Goal: Information Seeking & Learning: Understand process/instructions

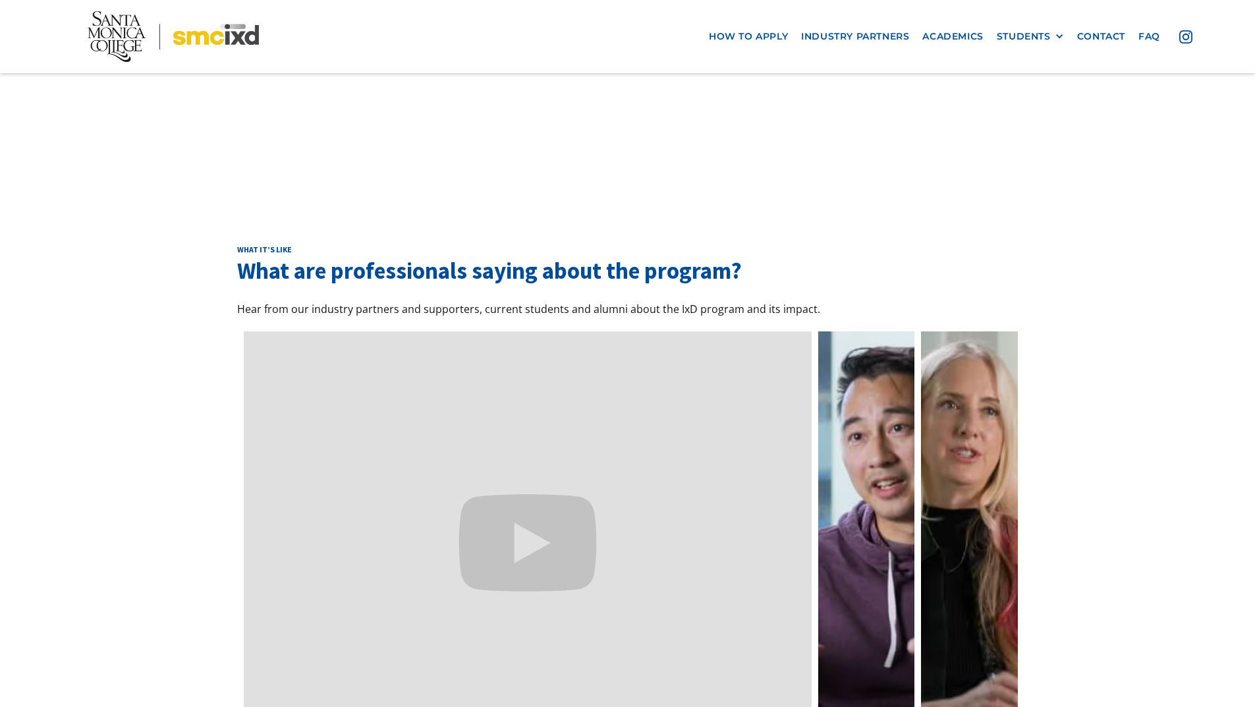
scroll to position [4215, 0]
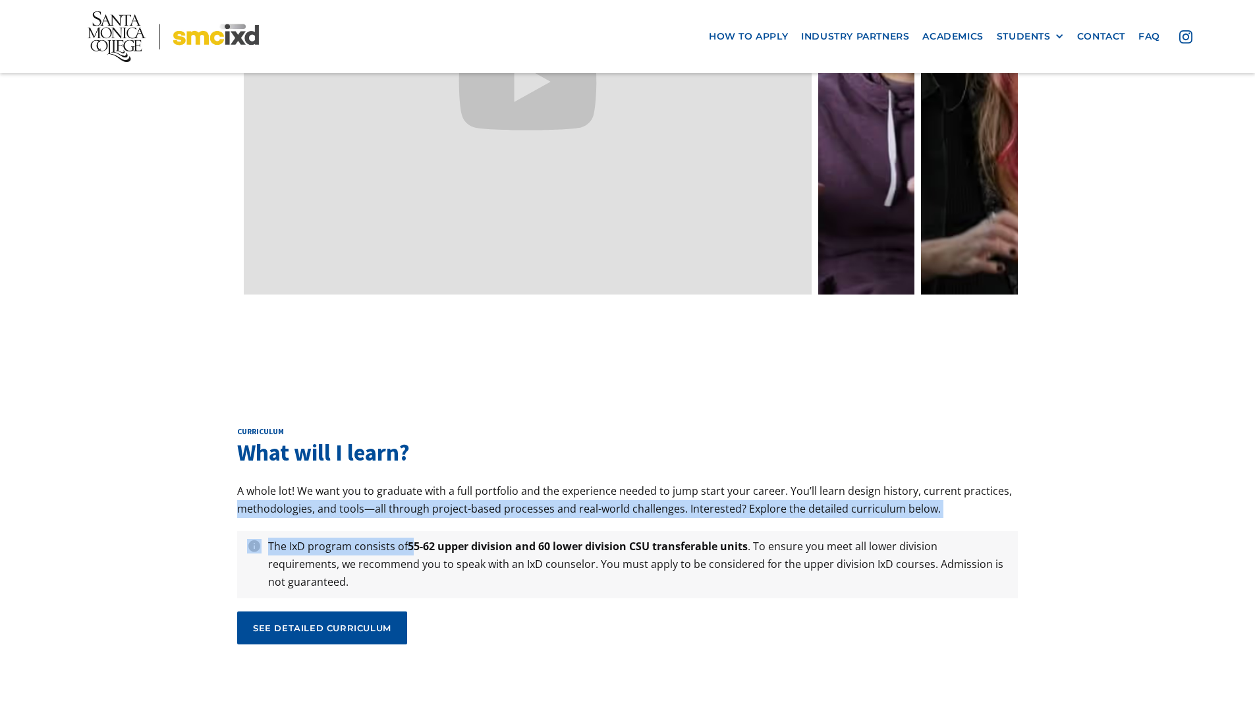
drag, startPoint x: 413, startPoint y: 451, endPoint x: 1100, endPoint y: 396, distance: 689.1
click at [1090, 398] on div "curriculum What will I learn? A whole lot! We want you to graduate with a full …" at bounding box center [627, 540] width 1255 height 360
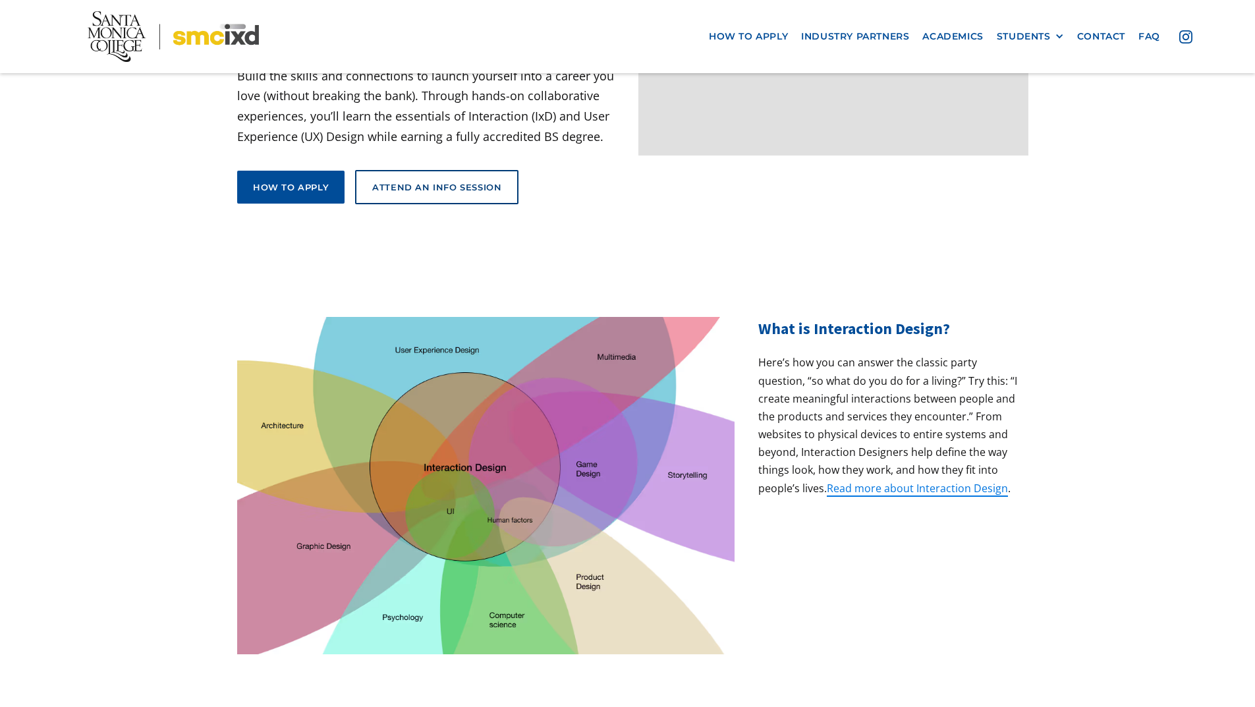
scroll to position [0, 0]
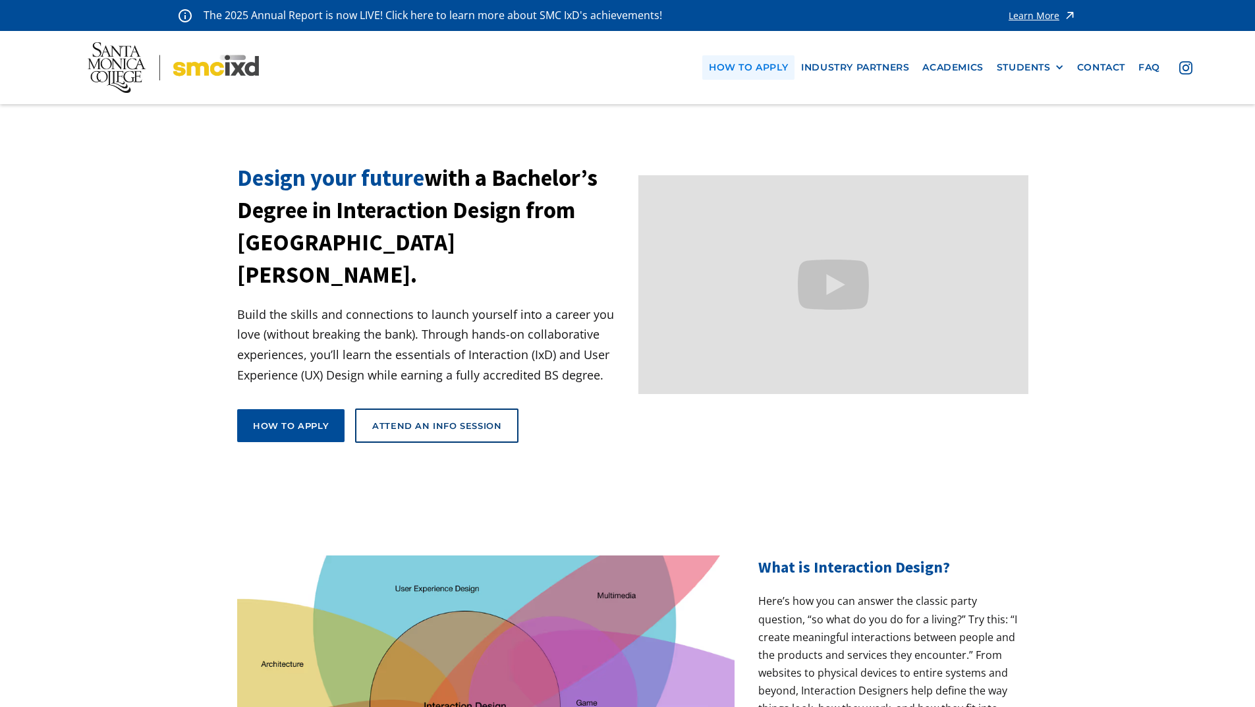
click at [769, 64] on link "how to apply" at bounding box center [748, 67] width 92 height 24
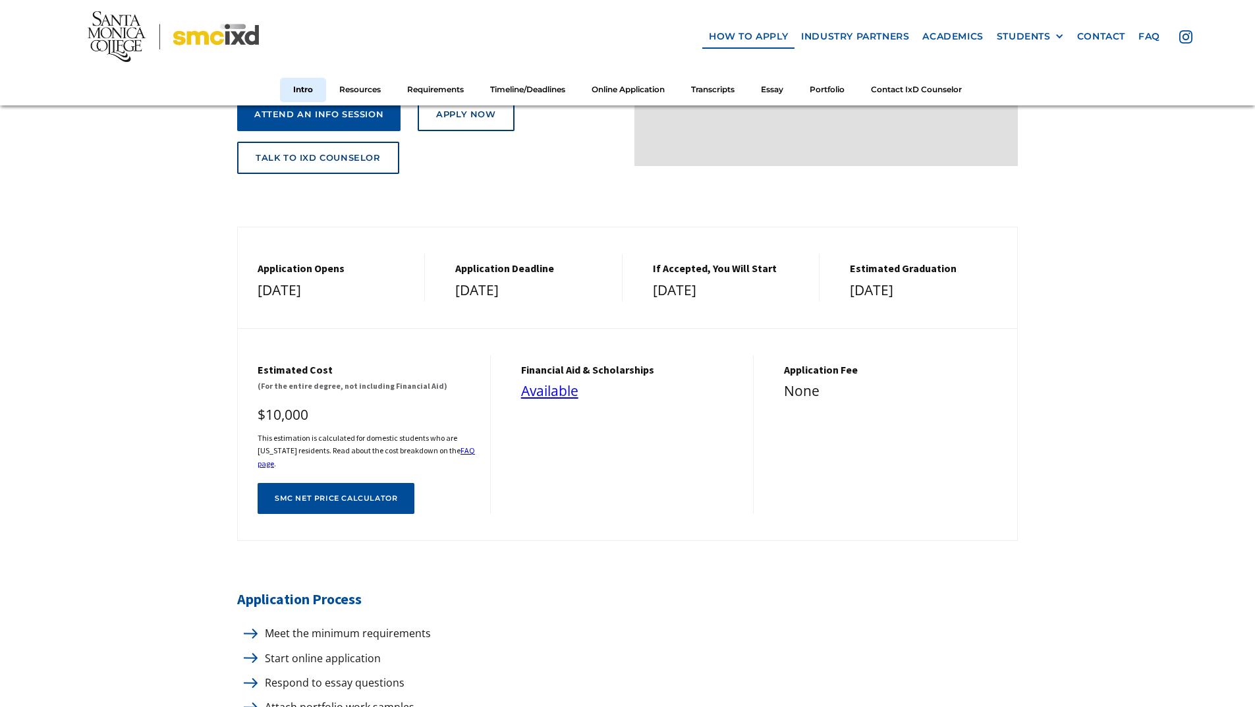
scroll to position [329, 0]
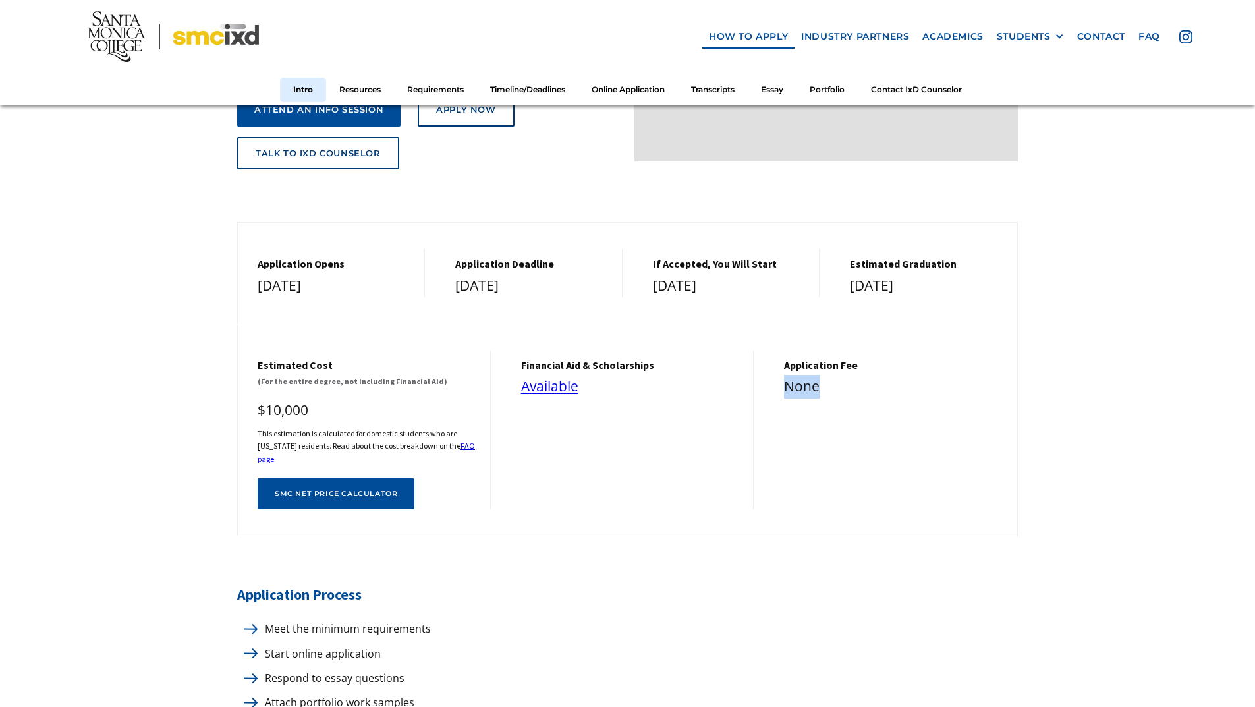
drag, startPoint x: 782, startPoint y: 375, endPoint x: 840, endPoint y: 384, distance: 58.7
click at [840, 384] on div "Application Fee None" at bounding box center [890, 429] width 253 height 159
click at [740, 364] on div "financial aid & Scholarships Available" at bounding box center [627, 429] width 253 height 159
drag, startPoint x: 245, startPoint y: 265, endPoint x: 1343, endPoint y: 261, distance: 1098.0
click at [1254, 261] on html "The 2025 Annual Report is now LIVE! Click here to learn more about SMC IxD's ac…" at bounding box center [627, 24] width 1255 height 707
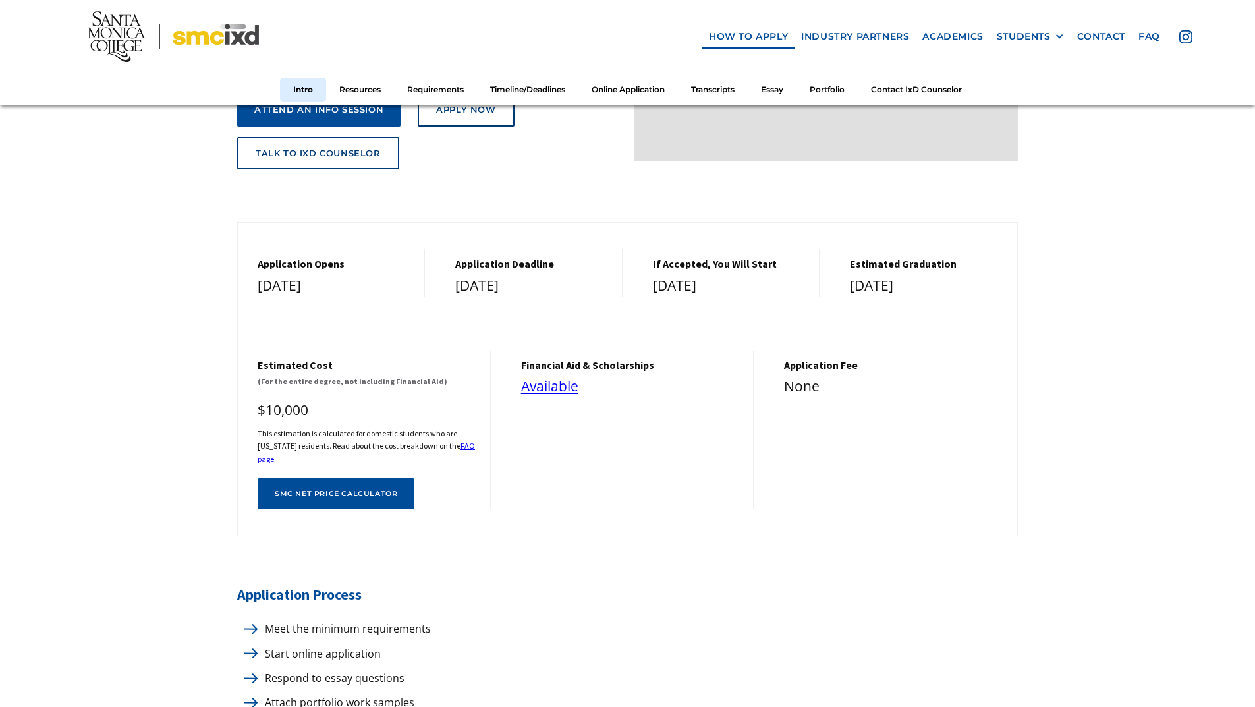
drag, startPoint x: 670, startPoint y: 295, endPoint x: 329, endPoint y: 9, distance: 444.6
click at [584, 225] on div "Application Opens [DATE] Application Deadline [DATE] If Accepted, You Will Star…" at bounding box center [627, 379] width 781 height 314
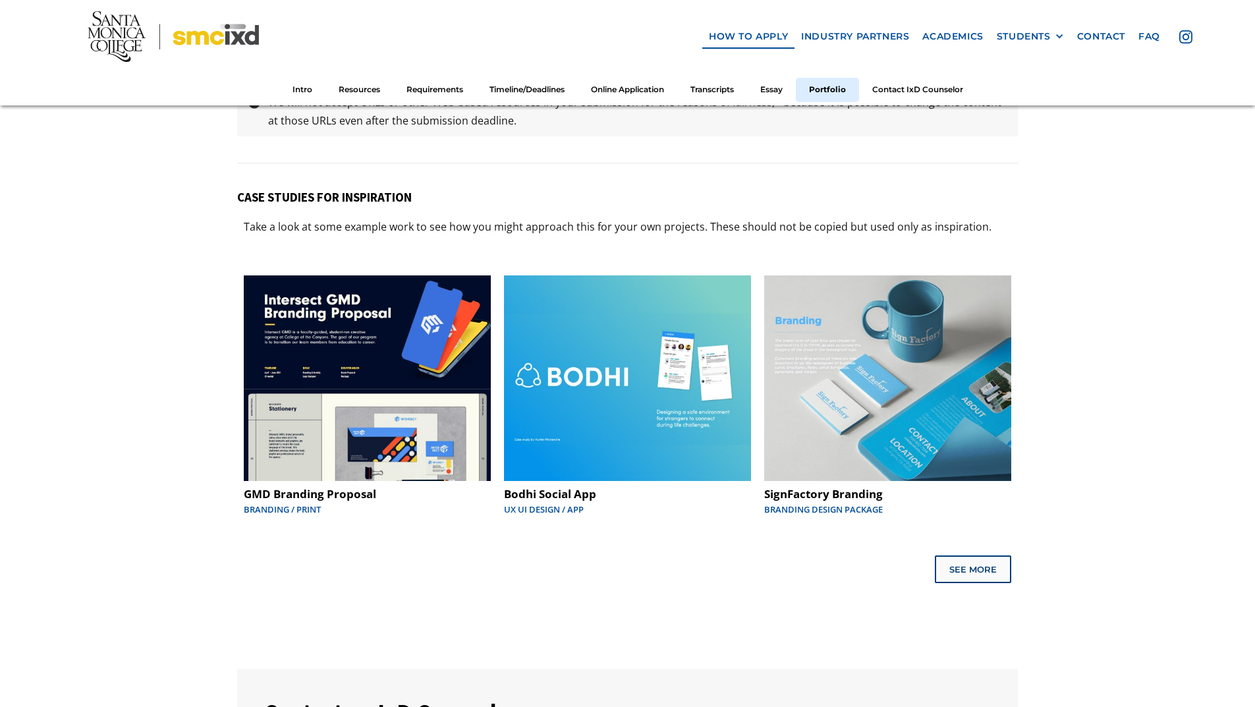
scroll to position [6587, 0]
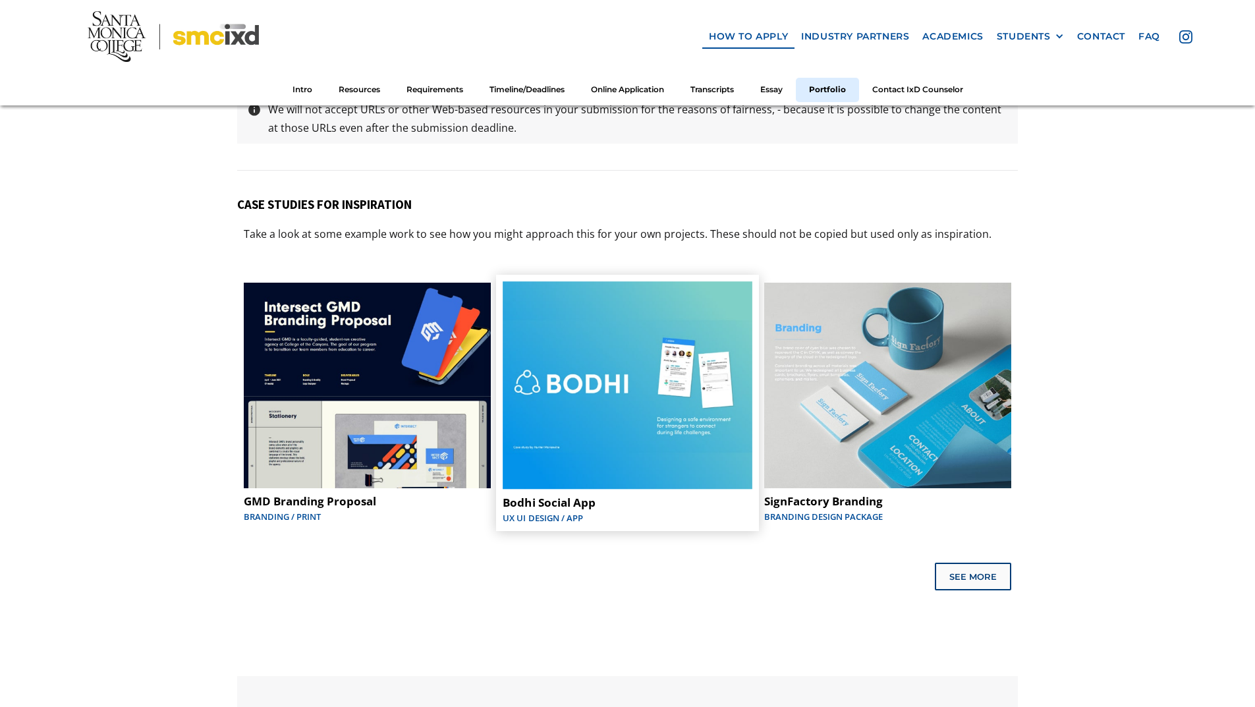
click at [580, 383] on img at bounding box center [628, 385] width 250 height 208
